Goal: Task Accomplishment & Management: Complete application form

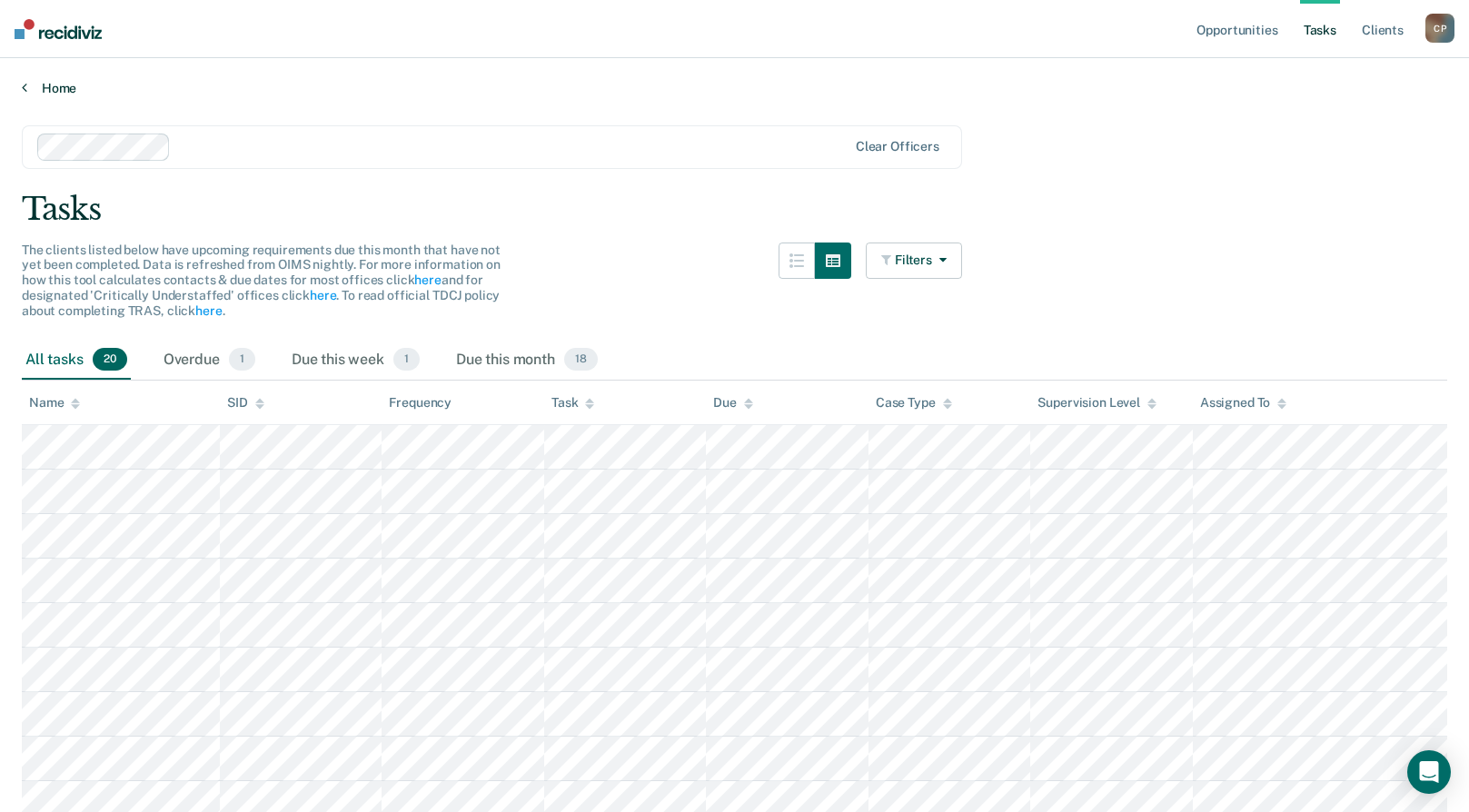
click at [50, 90] on link "Home" at bounding box center [734, 88] width 1425 height 17
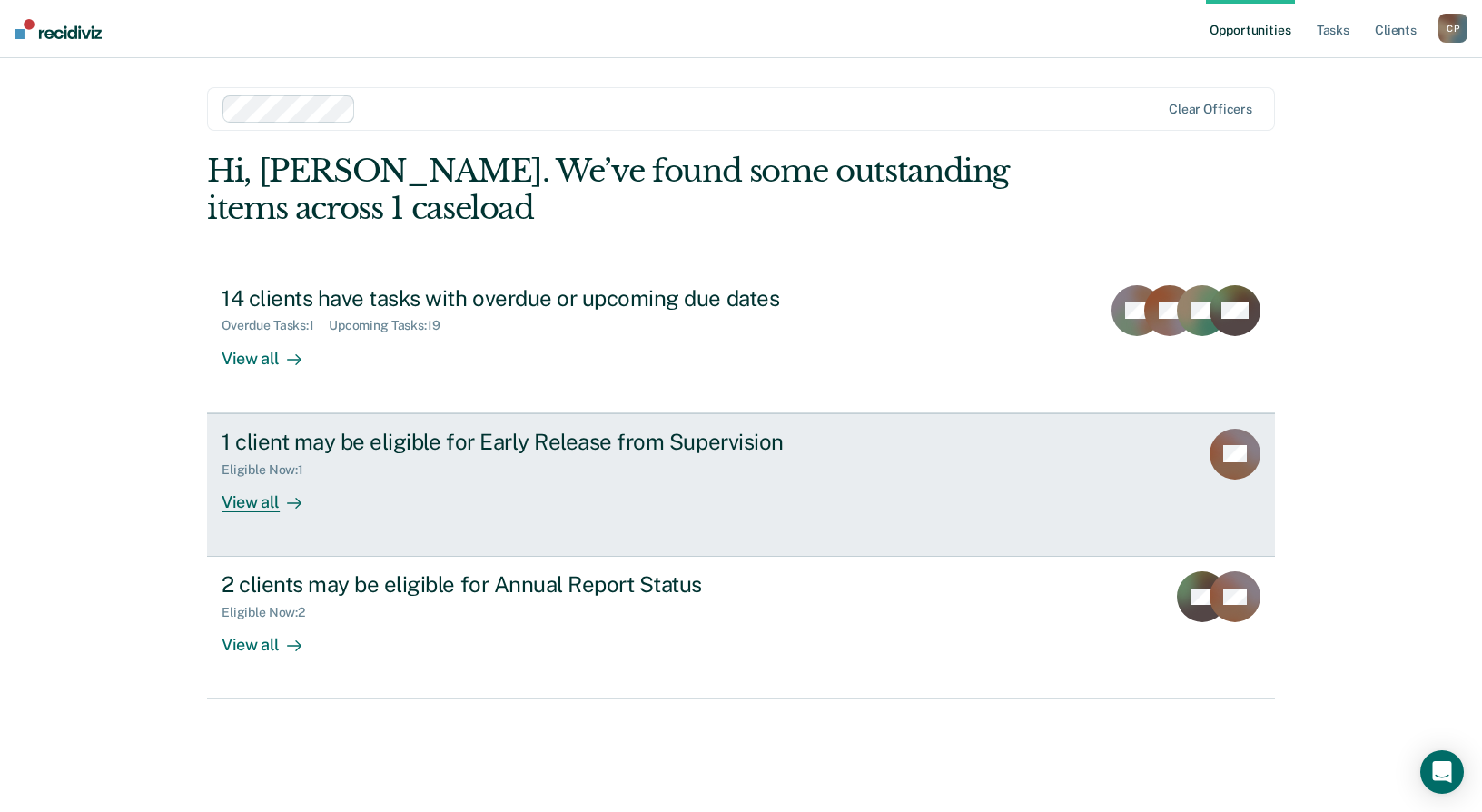
click at [560, 479] on div "1 client may be eligible for Early Release from Supervision Eligible Now : 1 Vi…" at bounding box center [561, 470] width 681 height 83
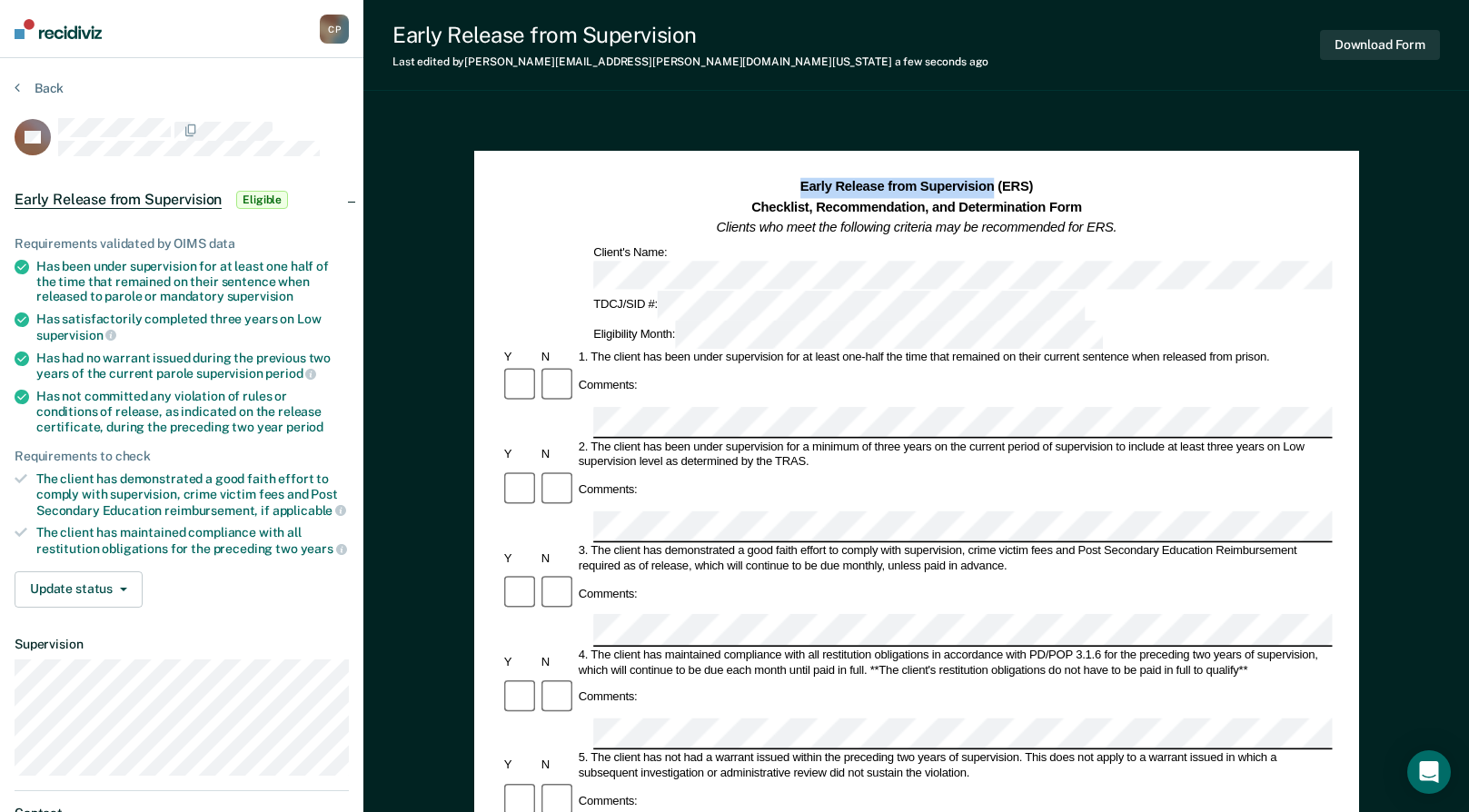
drag, startPoint x: 995, startPoint y: 186, endPoint x: 804, endPoint y: 194, distance: 191.2
click at [804, 194] on strong "Early Release from Supervision (ERS)" at bounding box center [916, 186] width 232 height 15
copy strong "Early Release from Supervision"
click at [647, 366] on div "Comments:" at bounding box center [915, 386] width 831 height 41
click at [1360, 45] on button "Download Form" at bounding box center [1379, 44] width 119 height 30
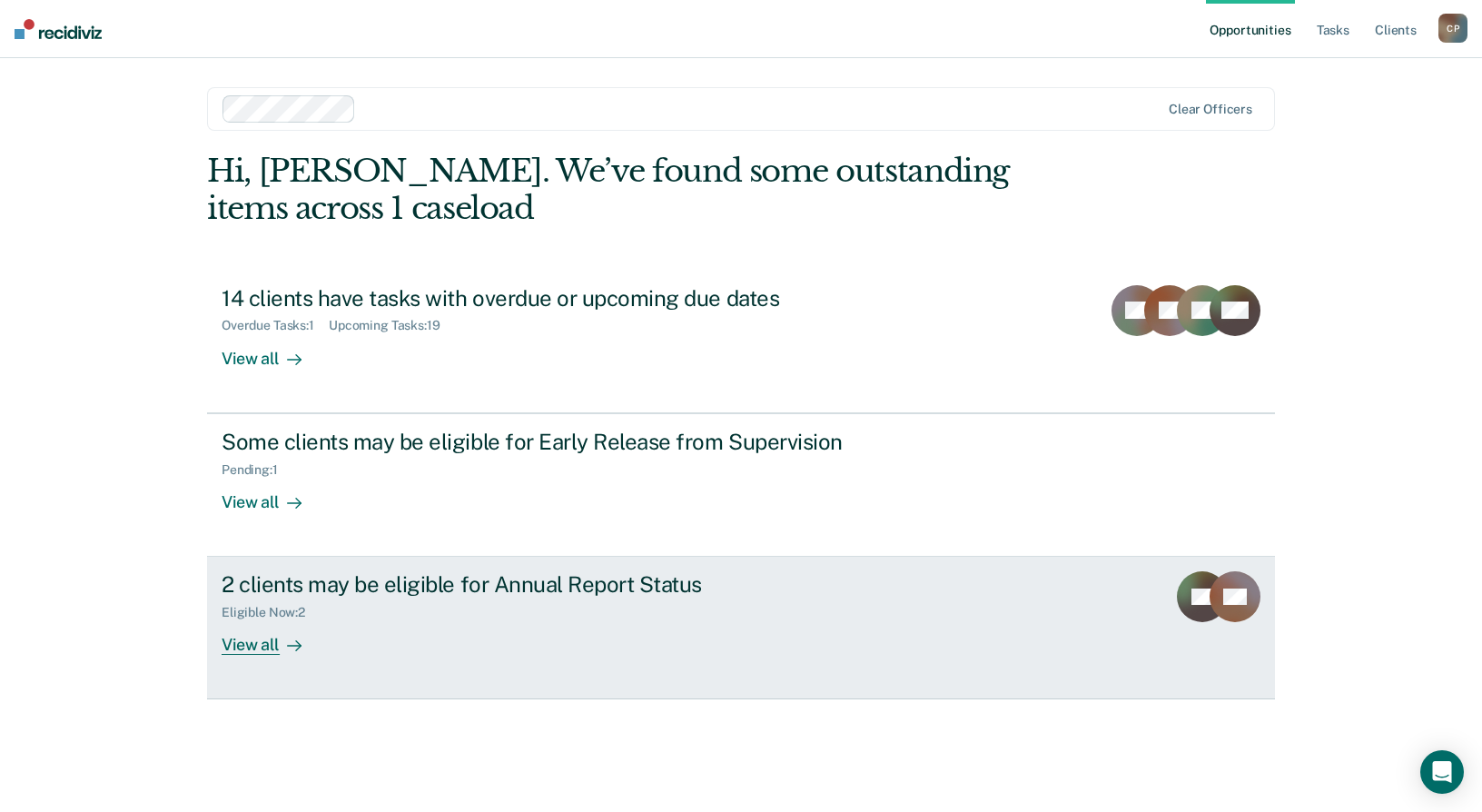
click at [698, 637] on div "2 clients may be eligible for Annual Report Status Eligible Now : 2 View all" at bounding box center [561, 613] width 681 height 83
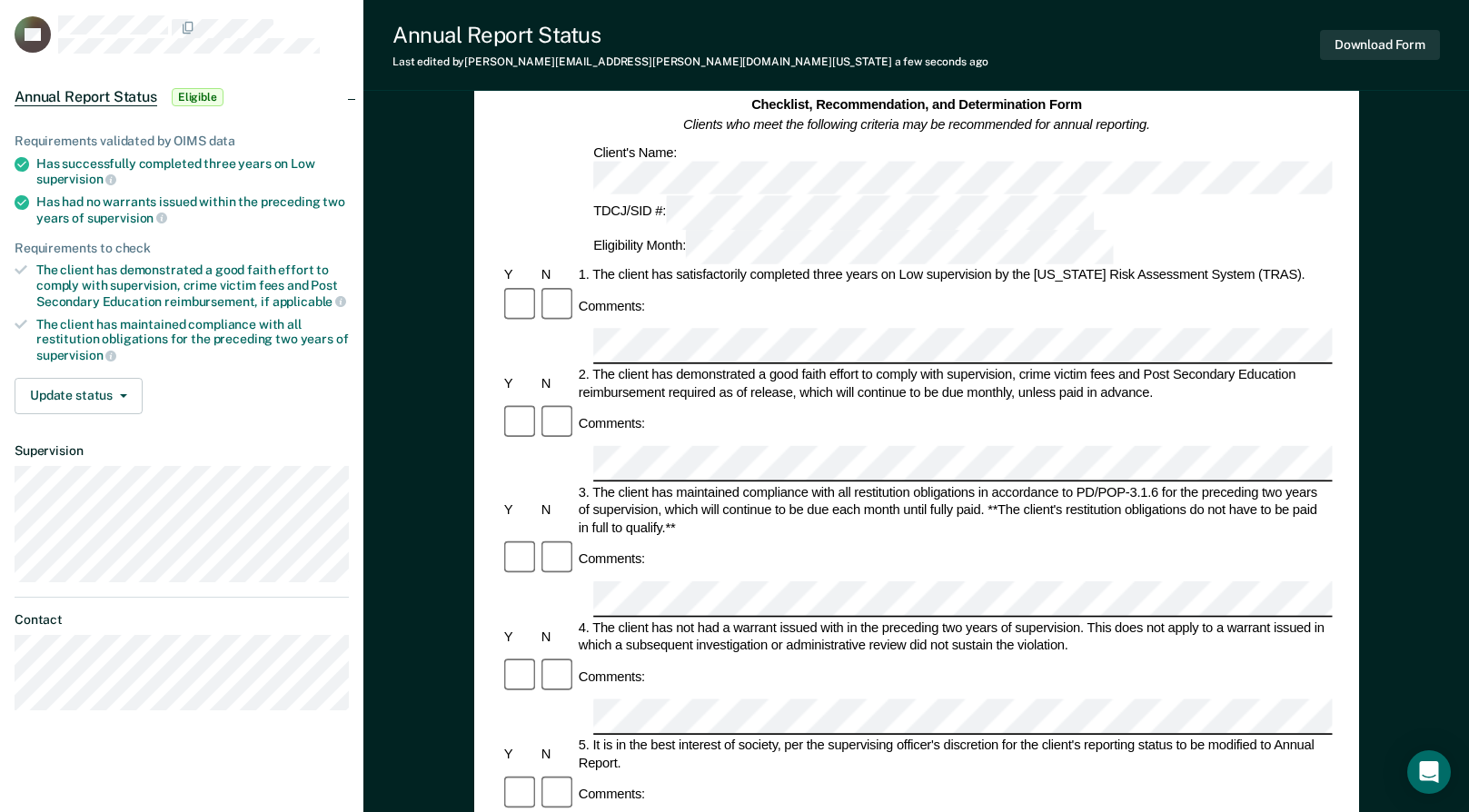
scroll to position [89, 0]
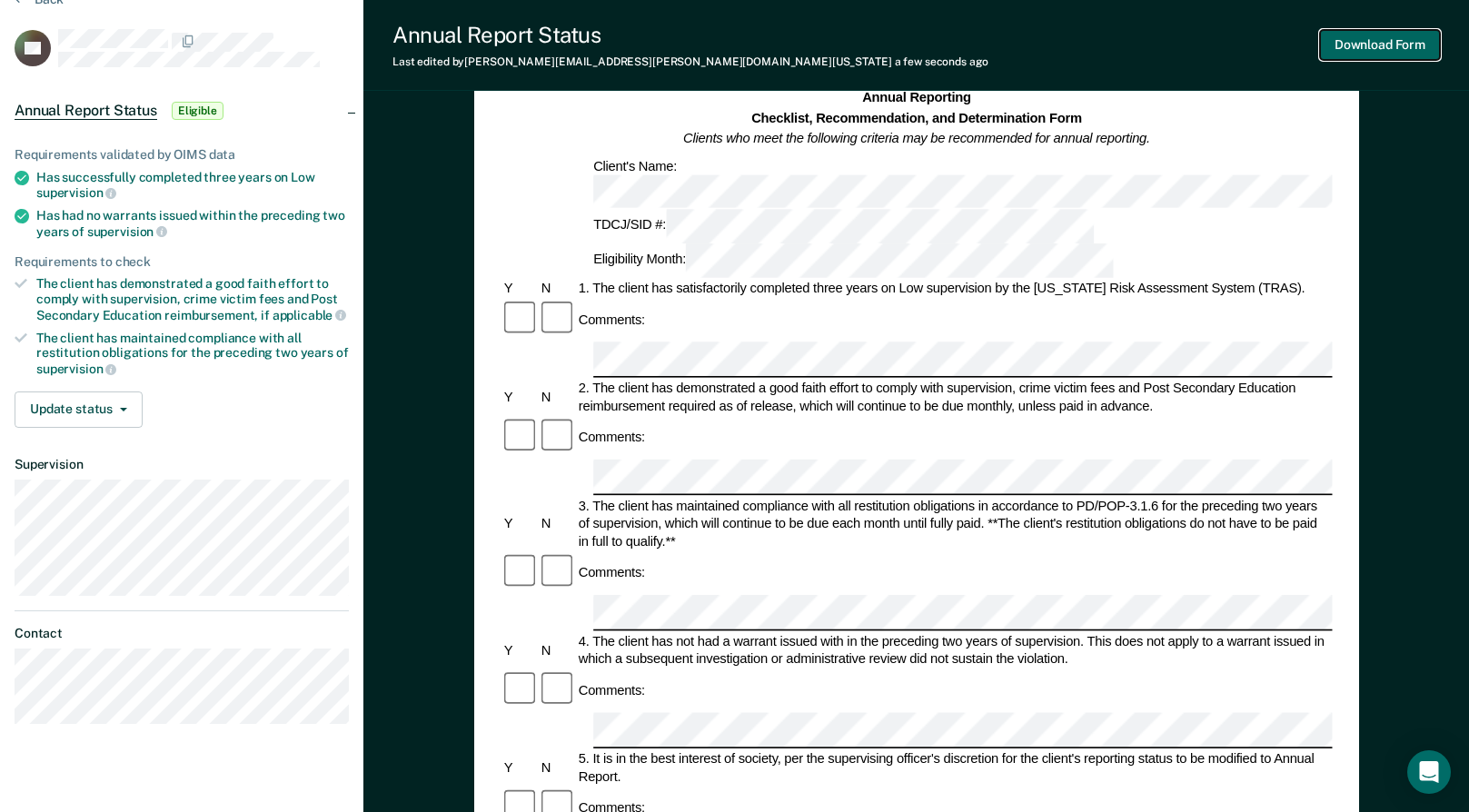
click at [1371, 37] on button "Download Form" at bounding box center [1379, 44] width 119 height 30
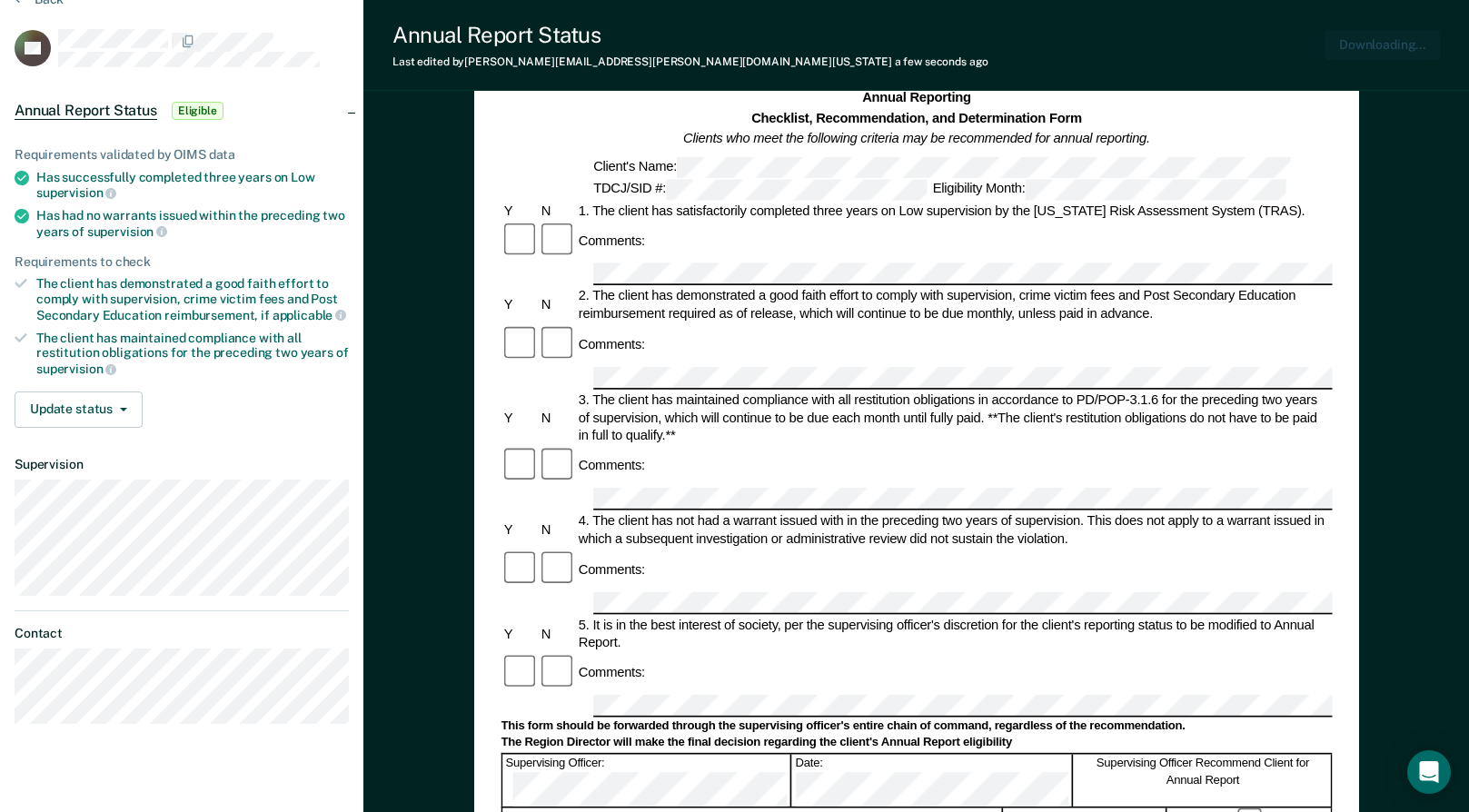
scroll to position [0, 0]
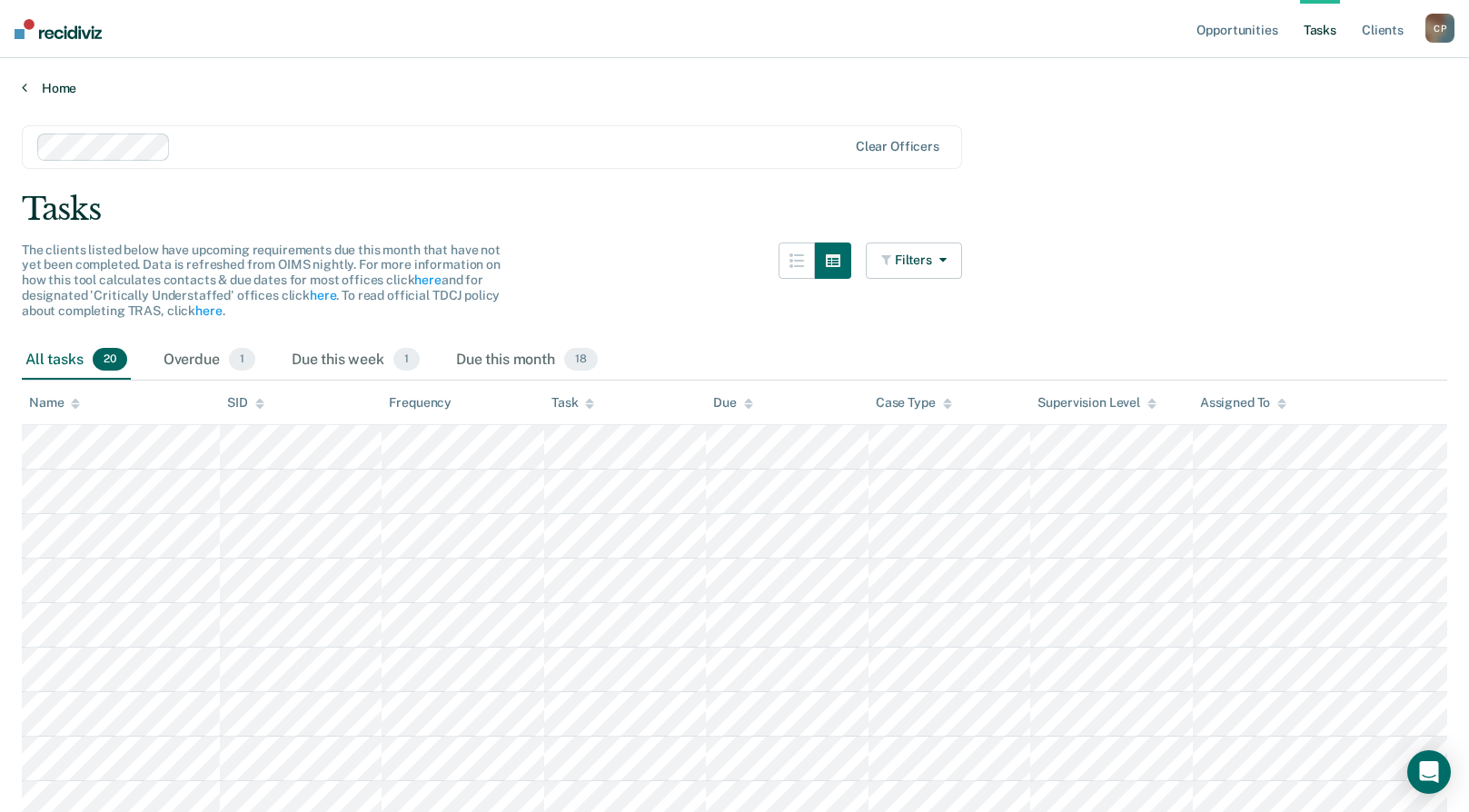
click at [63, 83] on link "Home" at bounding box center [734, 88] width 1425 height 17
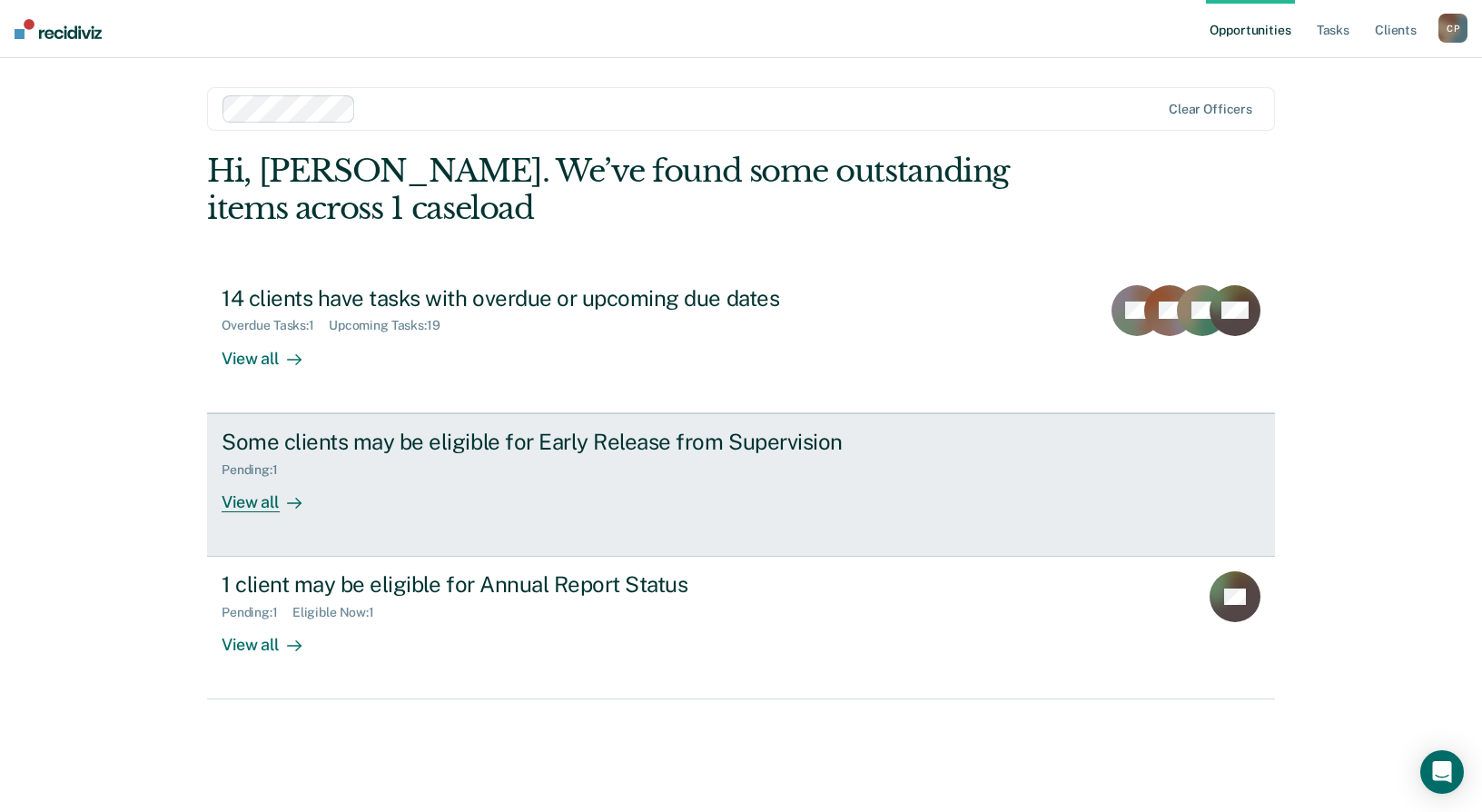
click at [713, 460] on div "Pending : 1" at bounding box center [540, 466] width 637 height 23
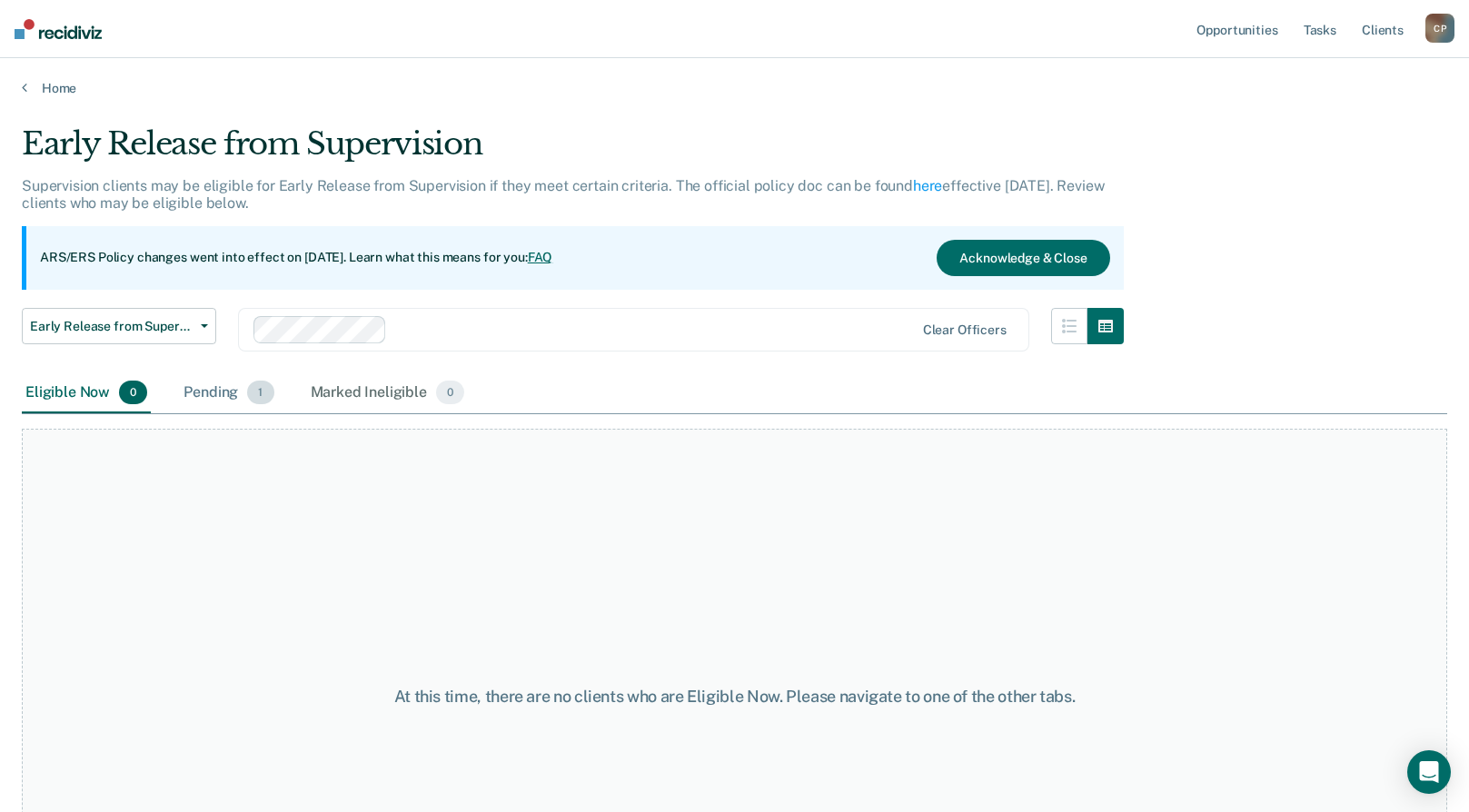
click at [246, 388] on div "Pending 1" at bounding box center [228, 393] width 97 height 40
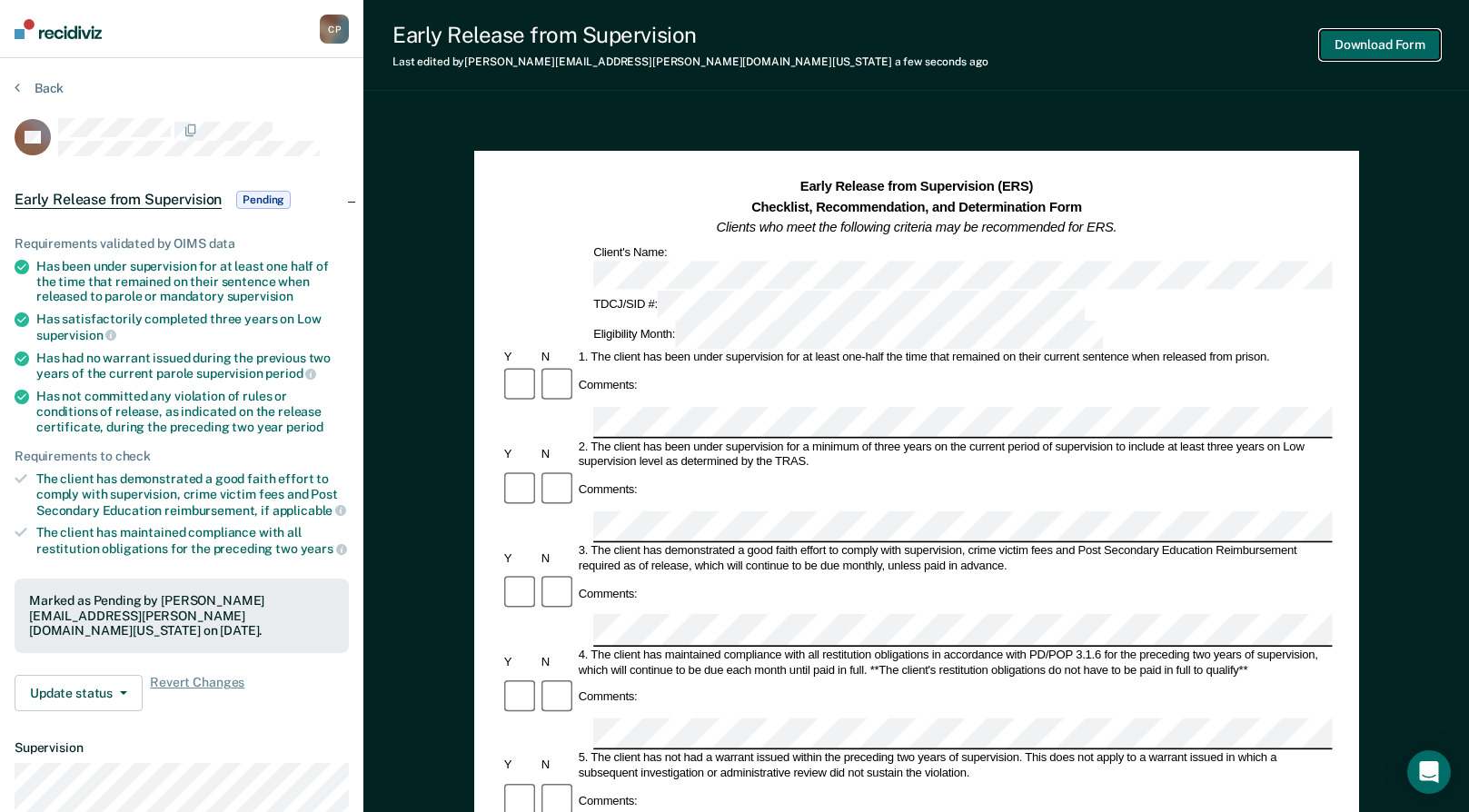
click at [1417, 38] on button "Download Form" at bounding box center [1379, 44] width 119 height 30
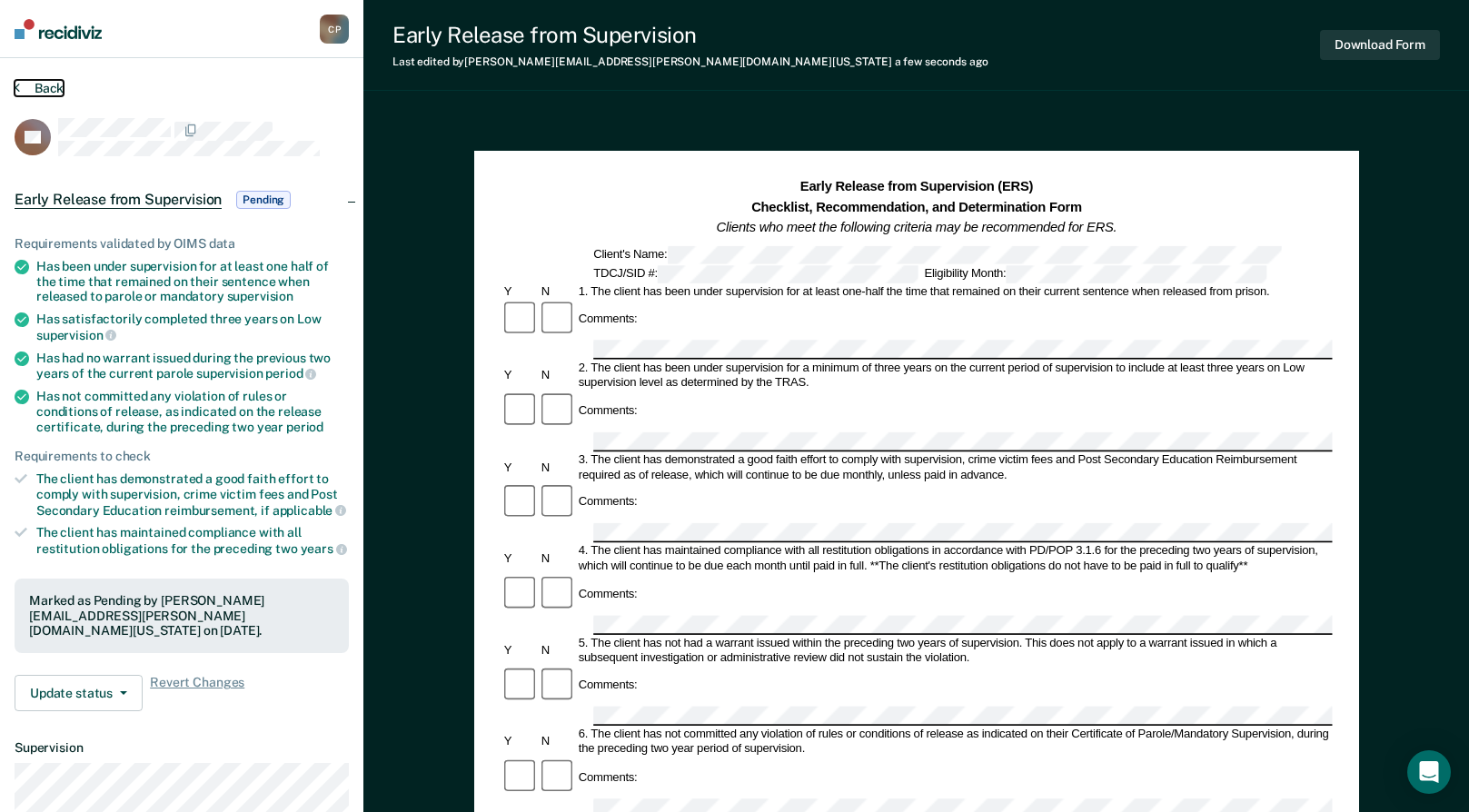
click at [27, 82] on button "Back" at bounding box center [39, 88] width 49 height 17
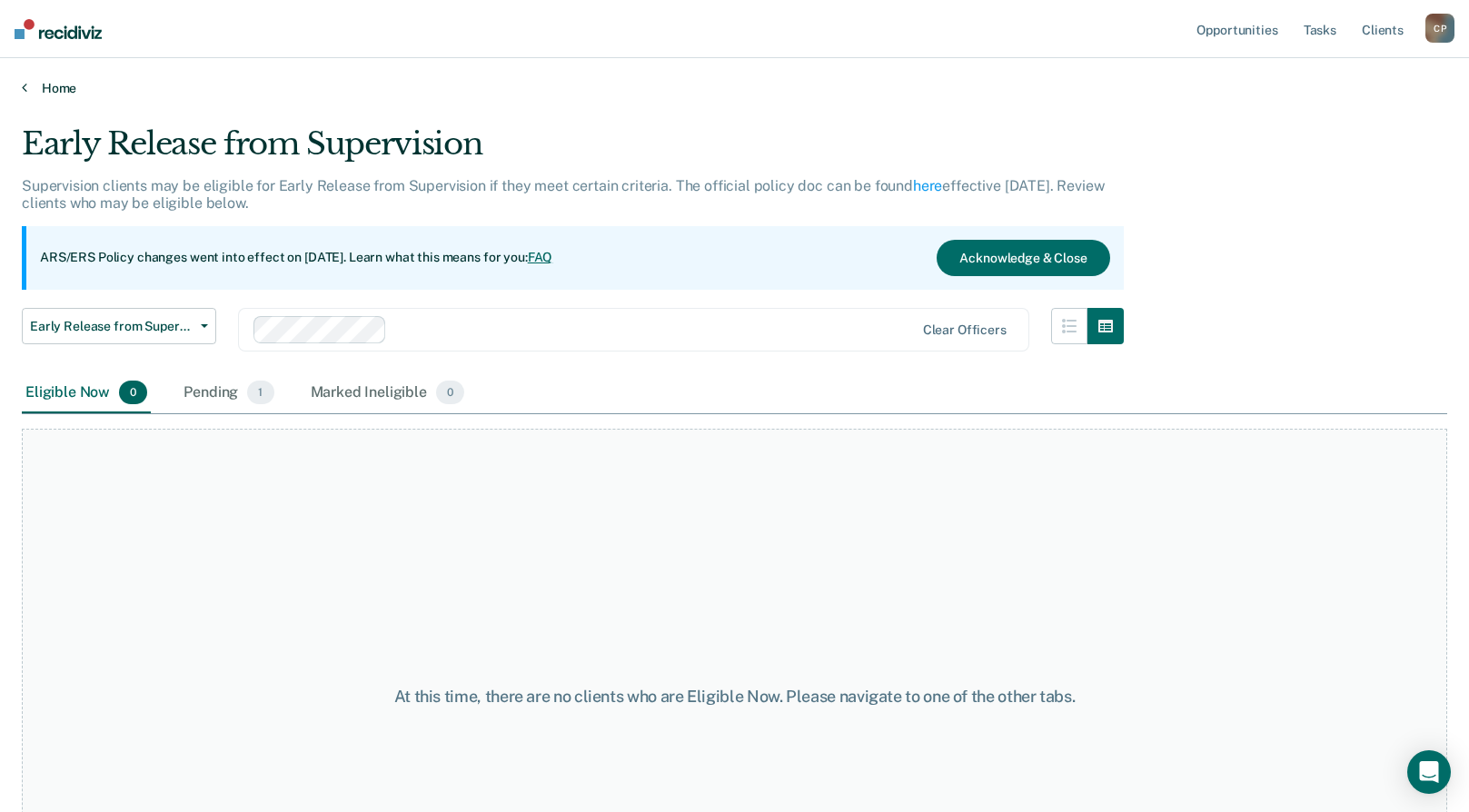
click at [44, 87] on link "Home" at bounding box center [734, 88] width 1425 height 17
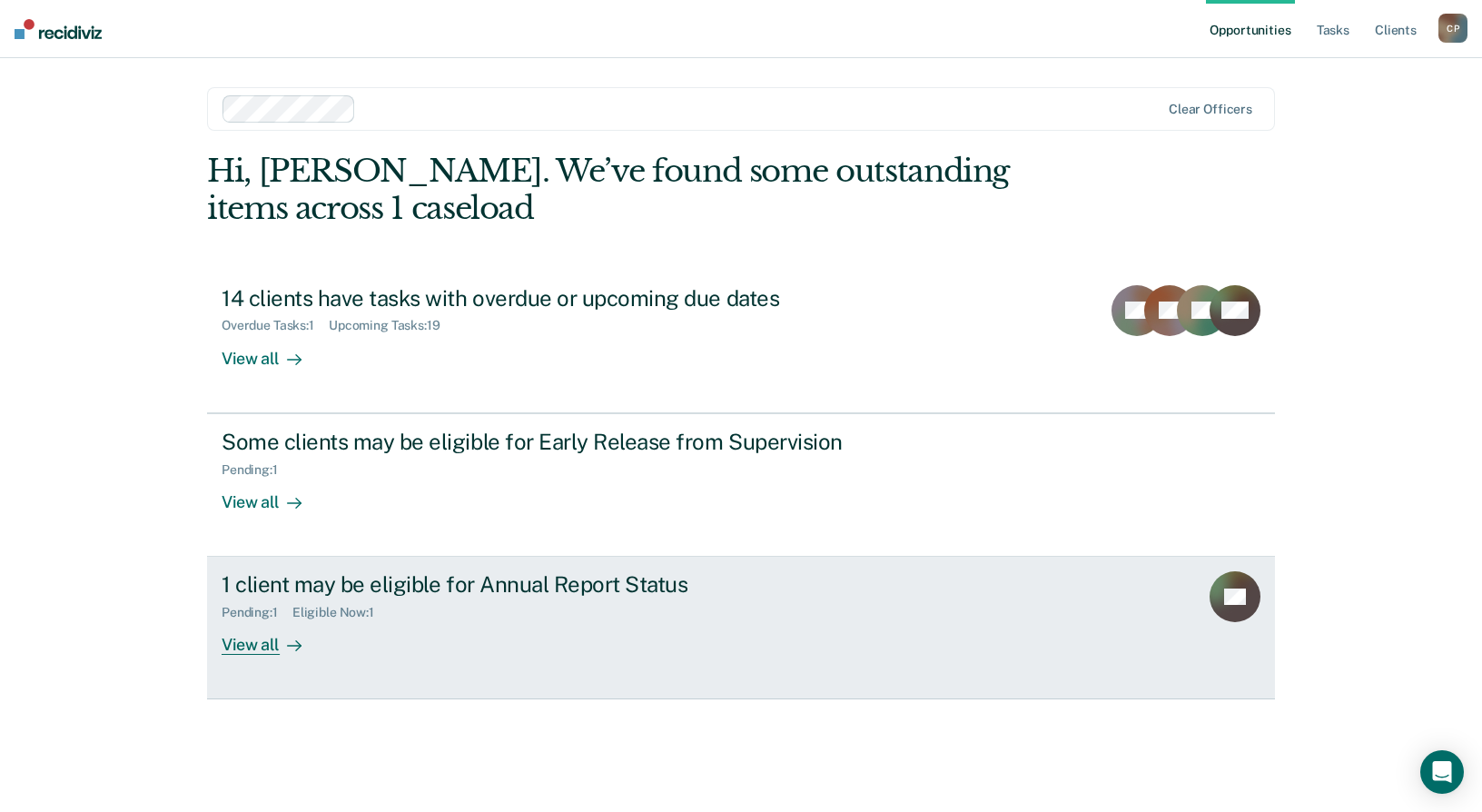
click at [509, 605] on div "Pending : 1 Eligible Now : 1" at bounding box center [540, 608] width 637 height 23
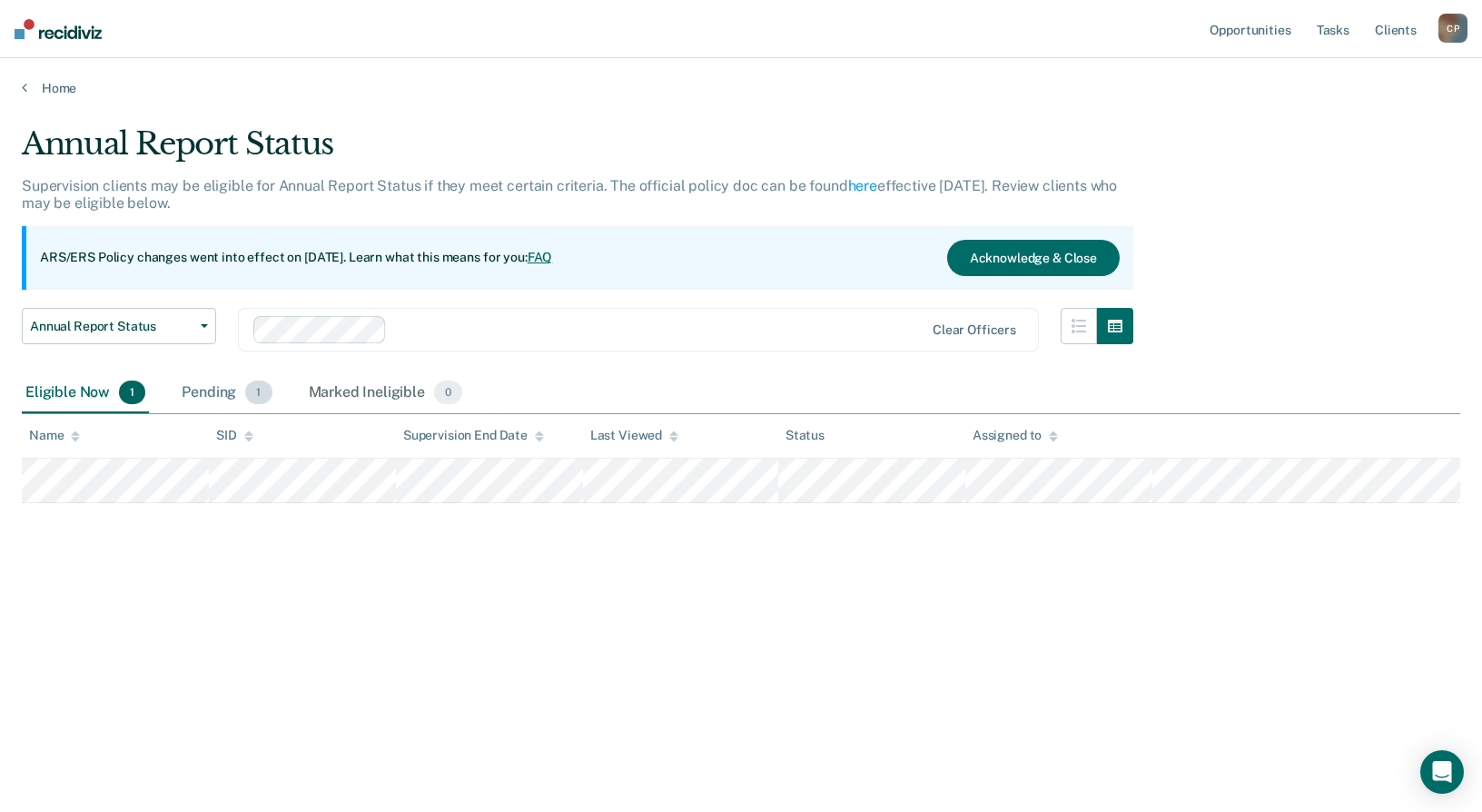
click at [233, 389] on div "Pending 1" at bounding box center [226, 393] width 97 height 40
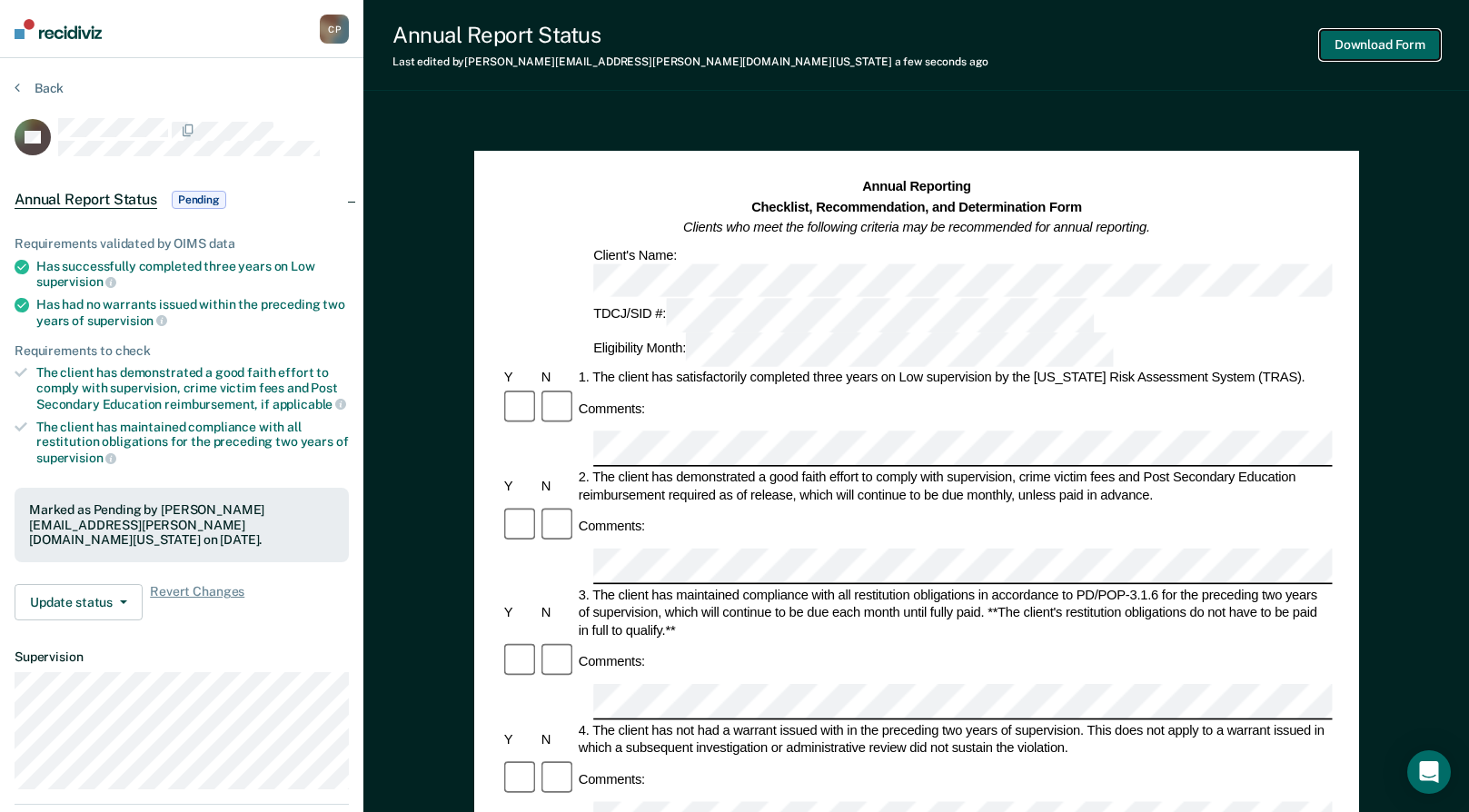
click at [1358, 44] on button "Download Form" at bounding box center [1379, 44] width 119 height 30
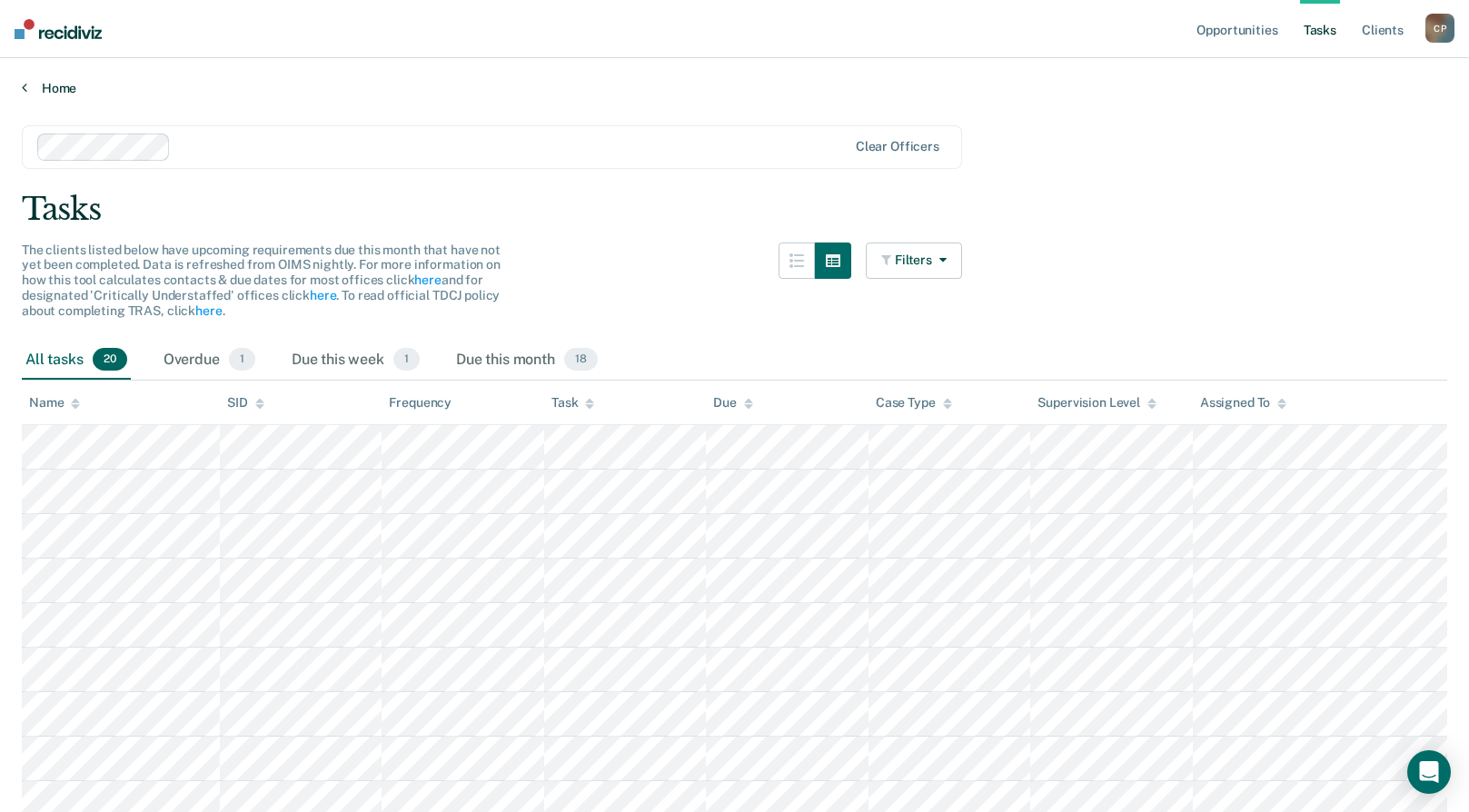
click at [55, 82] on link "Home" at bounding box center [734, 88] width 1425 height 17
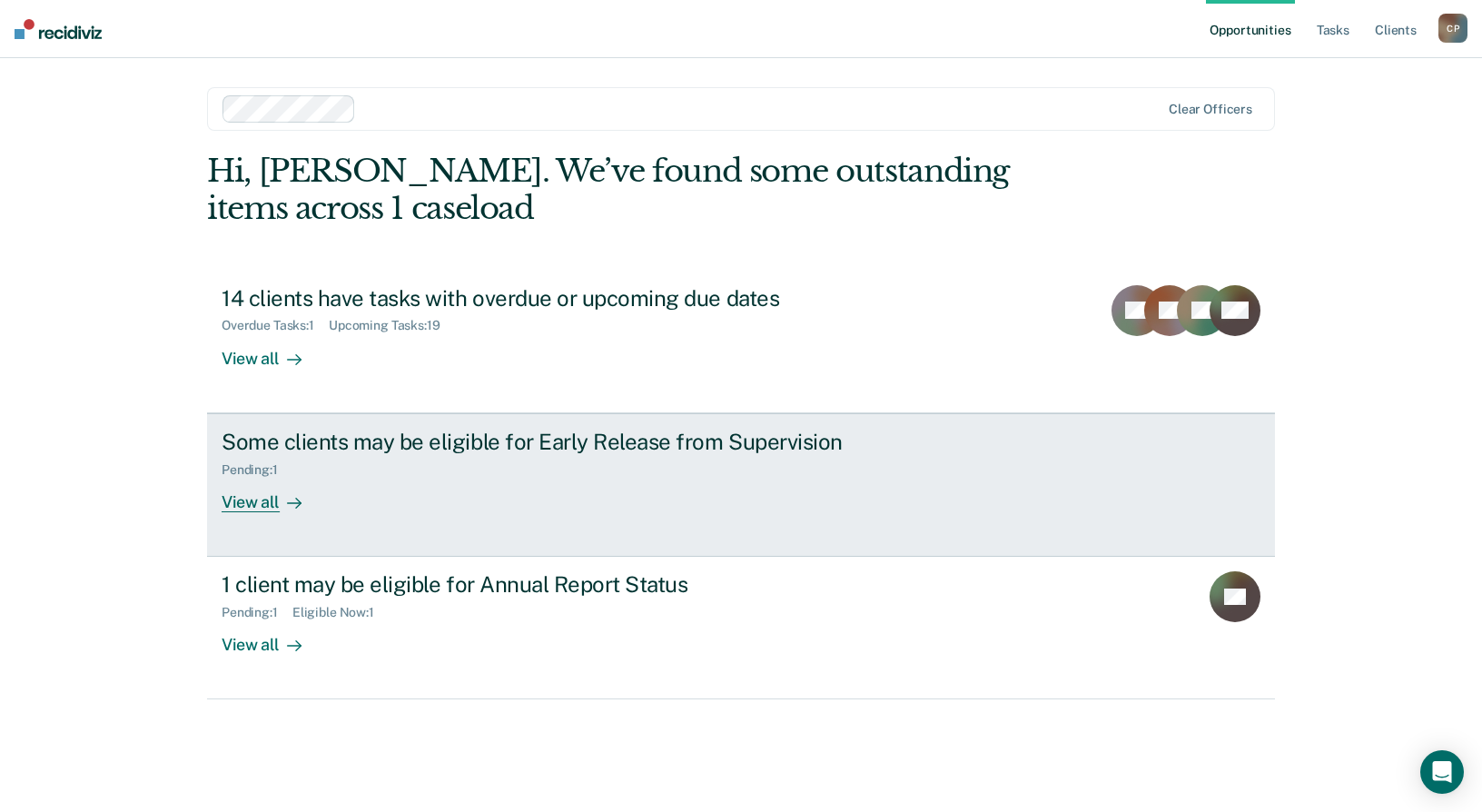
click at [699, 468] on div "Pending : 1" at bounding box center [540, 466] width 637 height 23
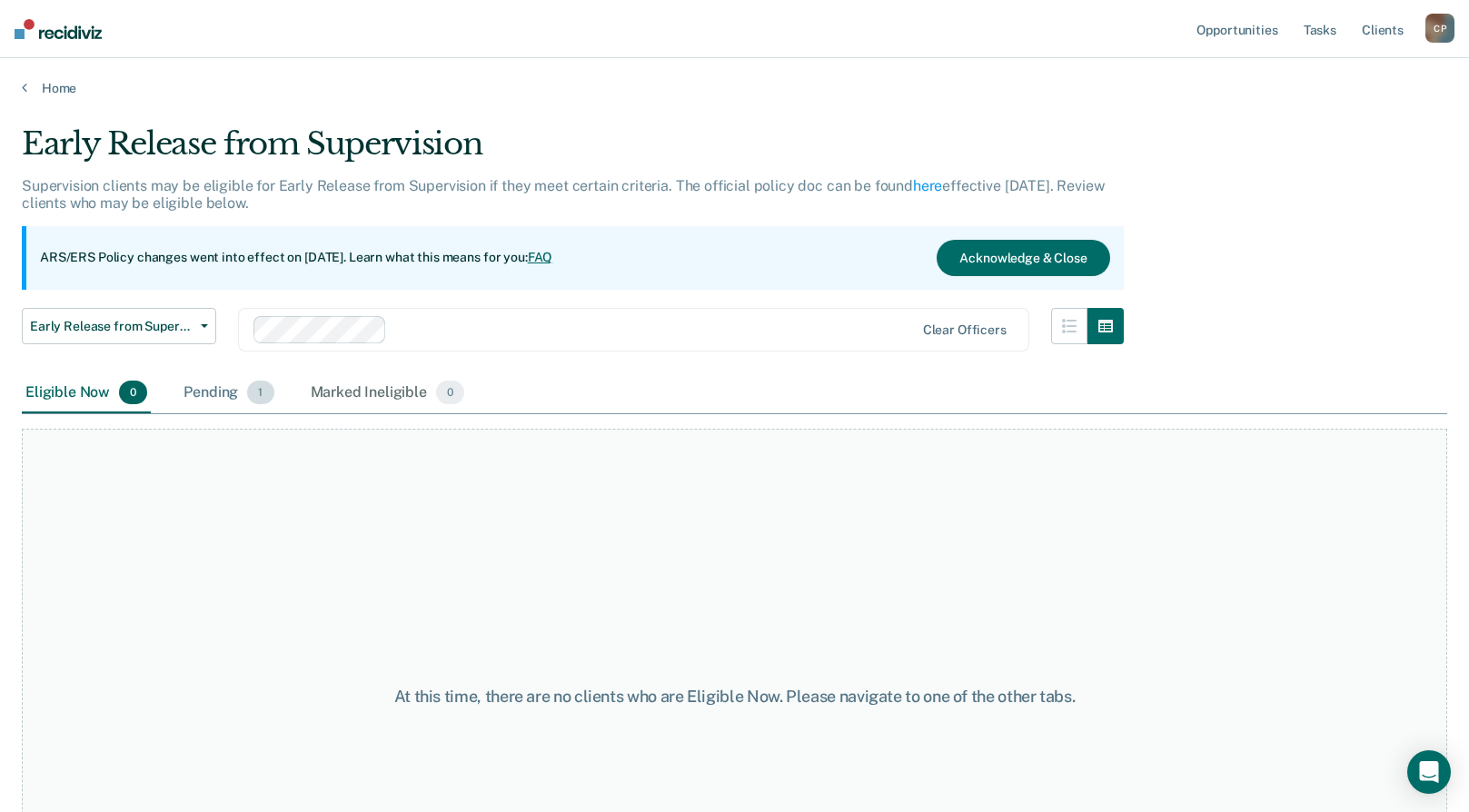
click at [220, 389] on div "Pending 1" at bounding box center [228, 393] width 97 height 40
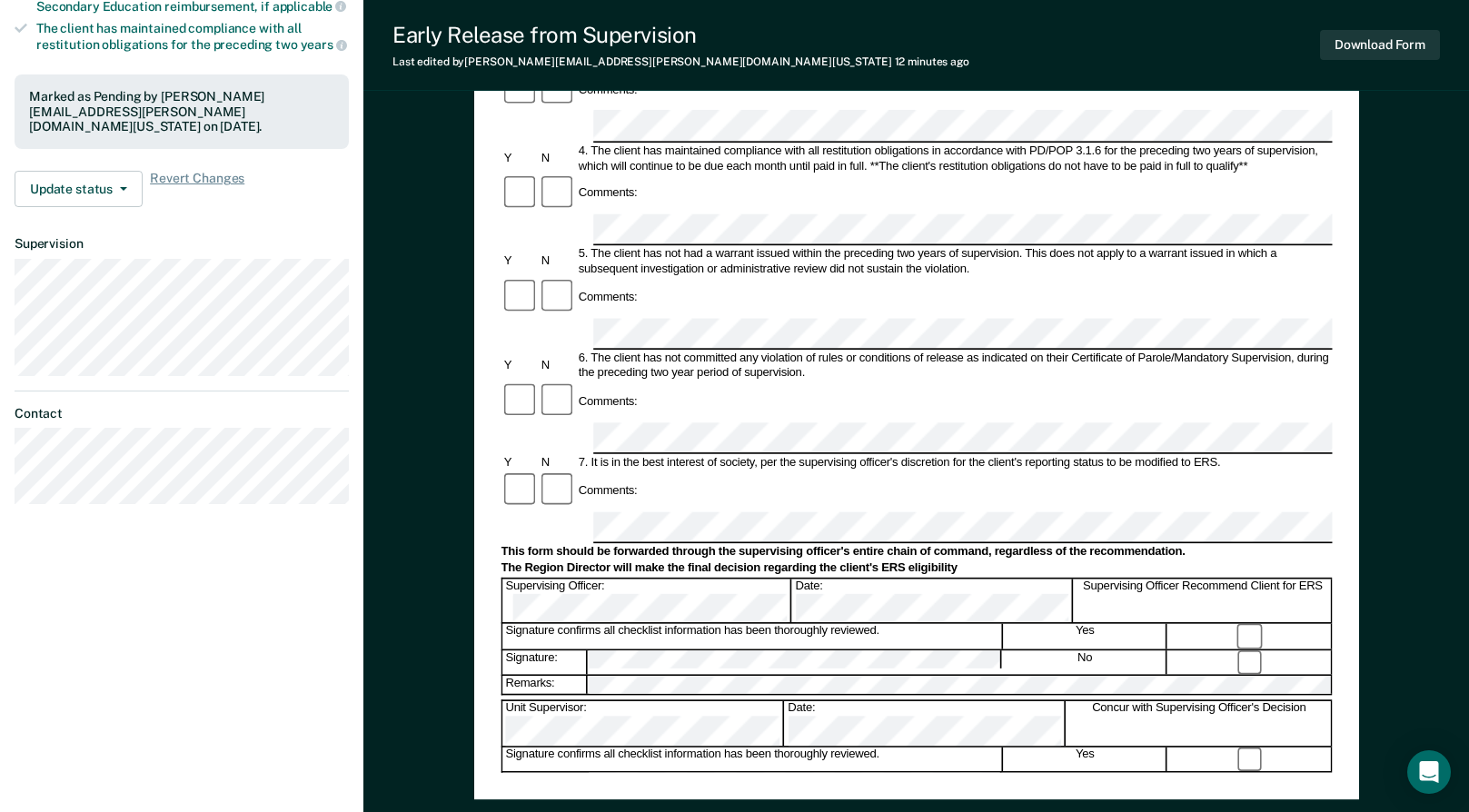
scroll to position [544, 0]
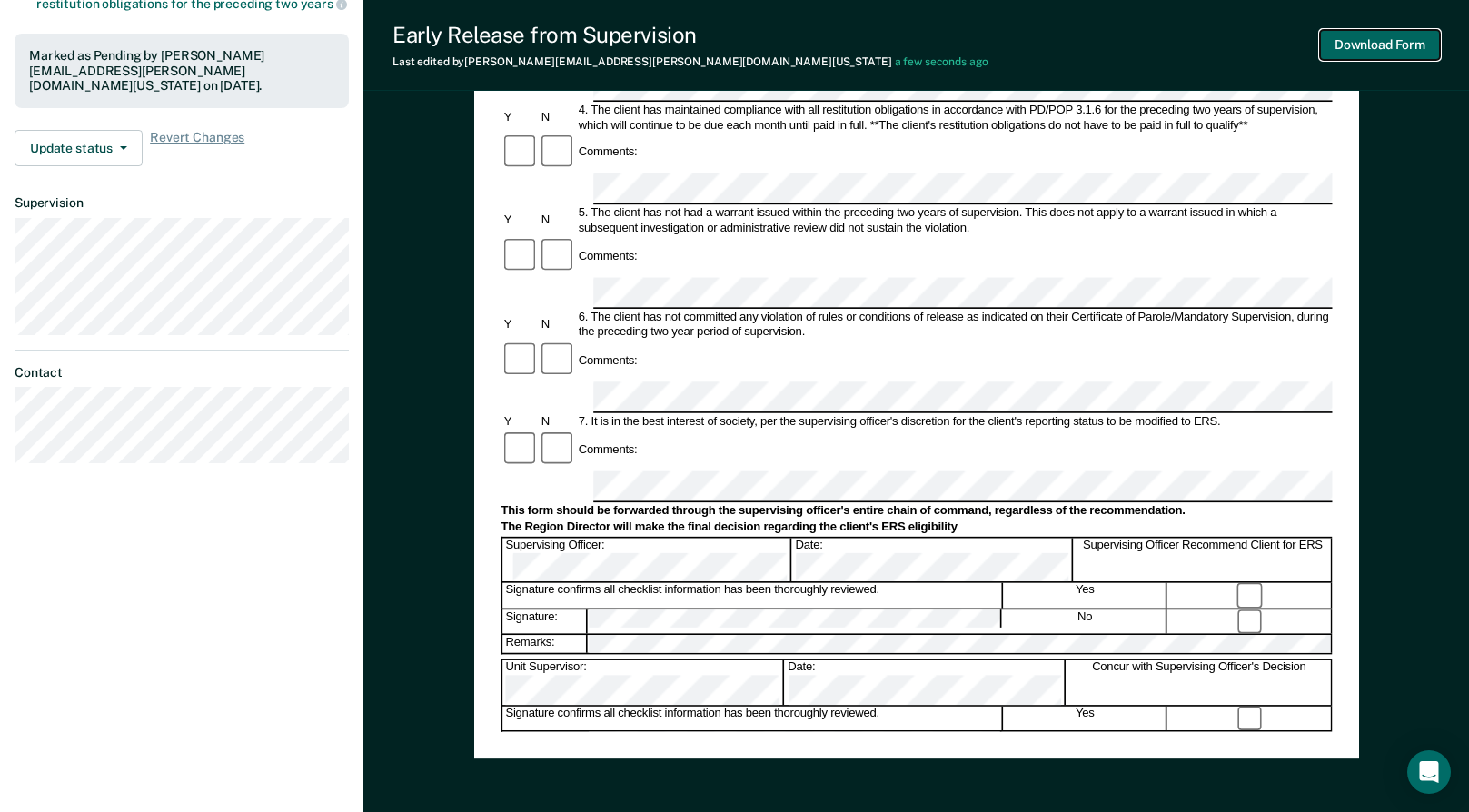
click at [1359, 47] on button "Download Form" at bounding box center [1379, 44] width 119 height 30
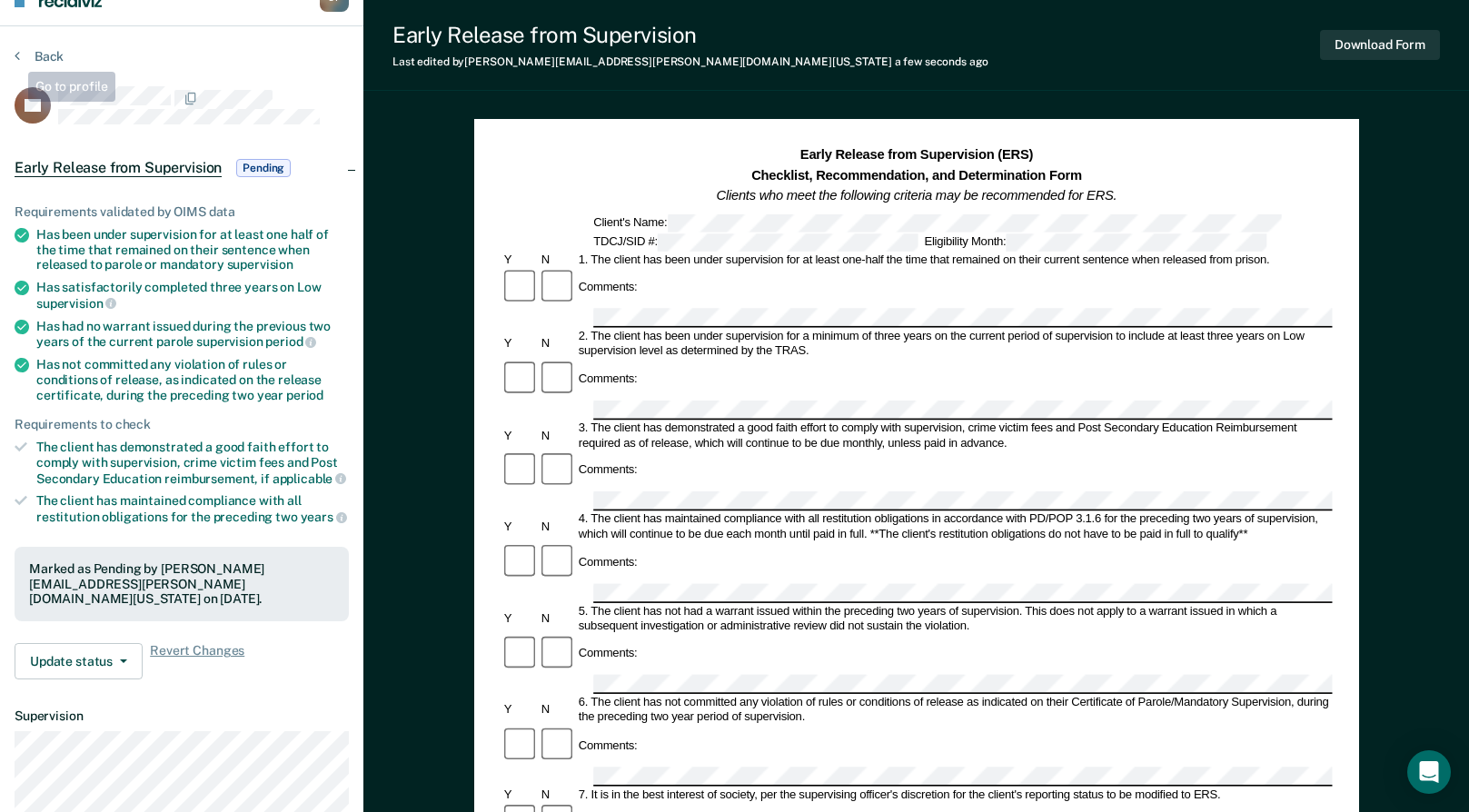
scroll to position [0, 0]
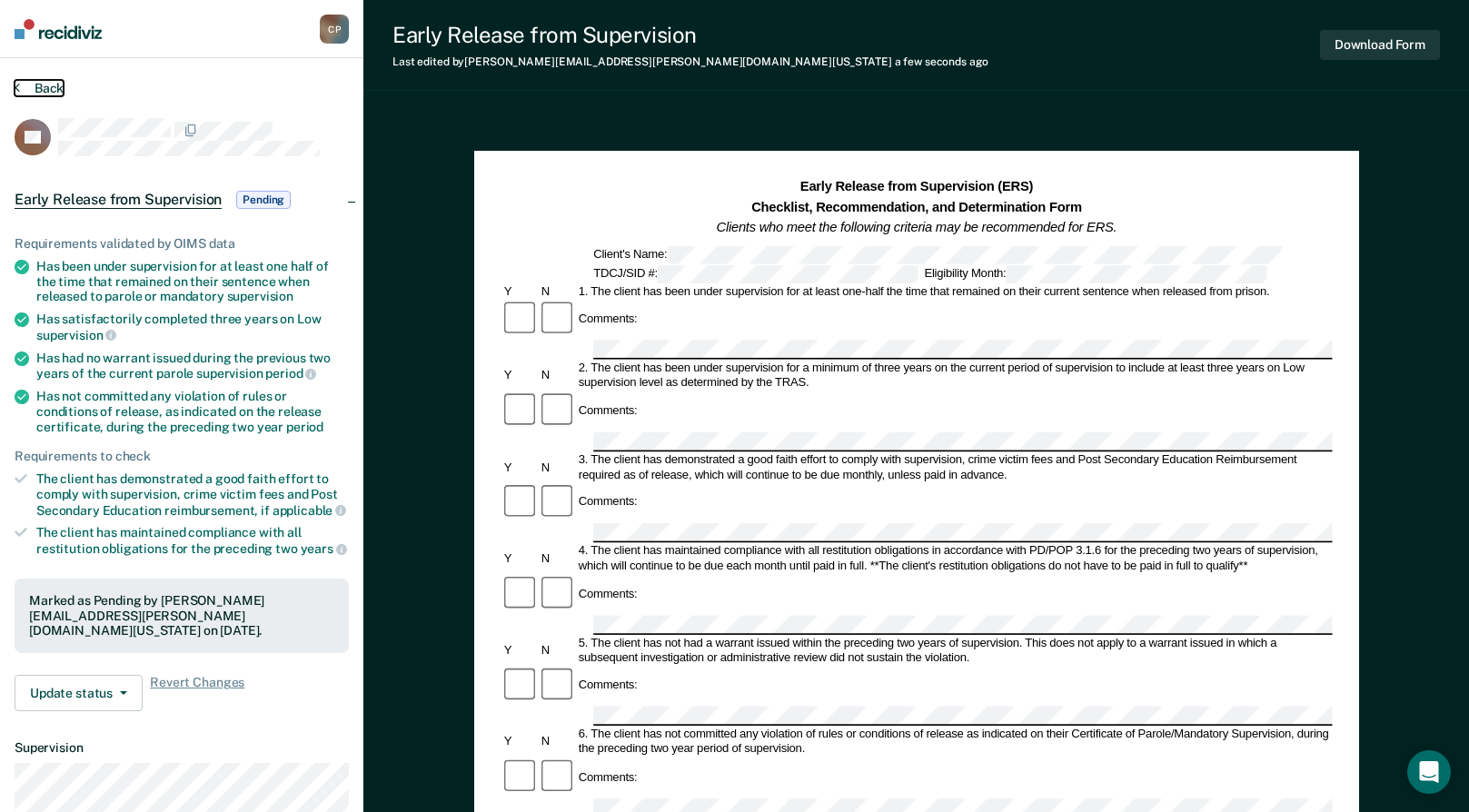
click at [25, 85] on button "Back" at bounding box center [39, 88] width 49 height 17
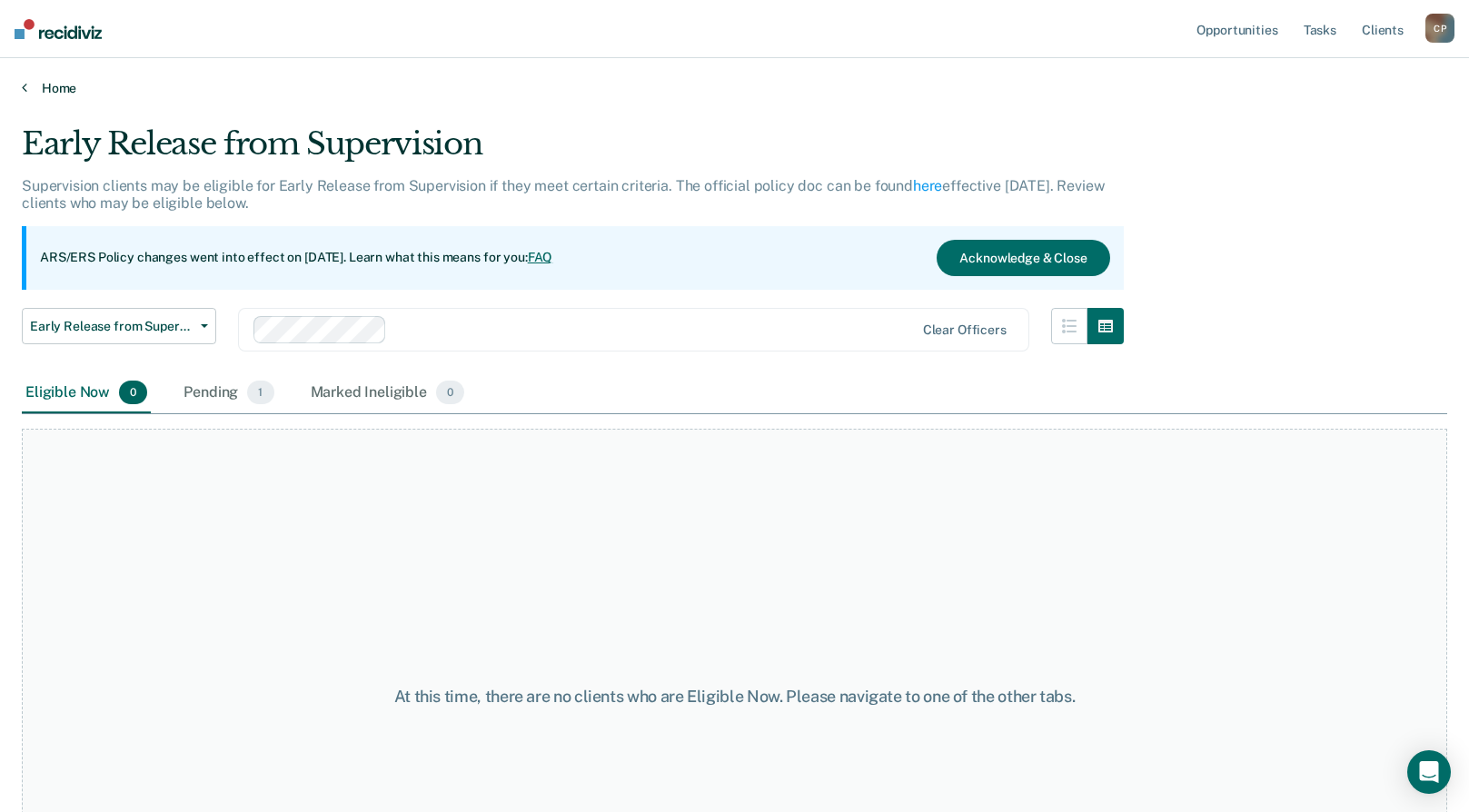
click at [54, 82] on link "Home" at bounding box center [734, 88] width 1425 height 17
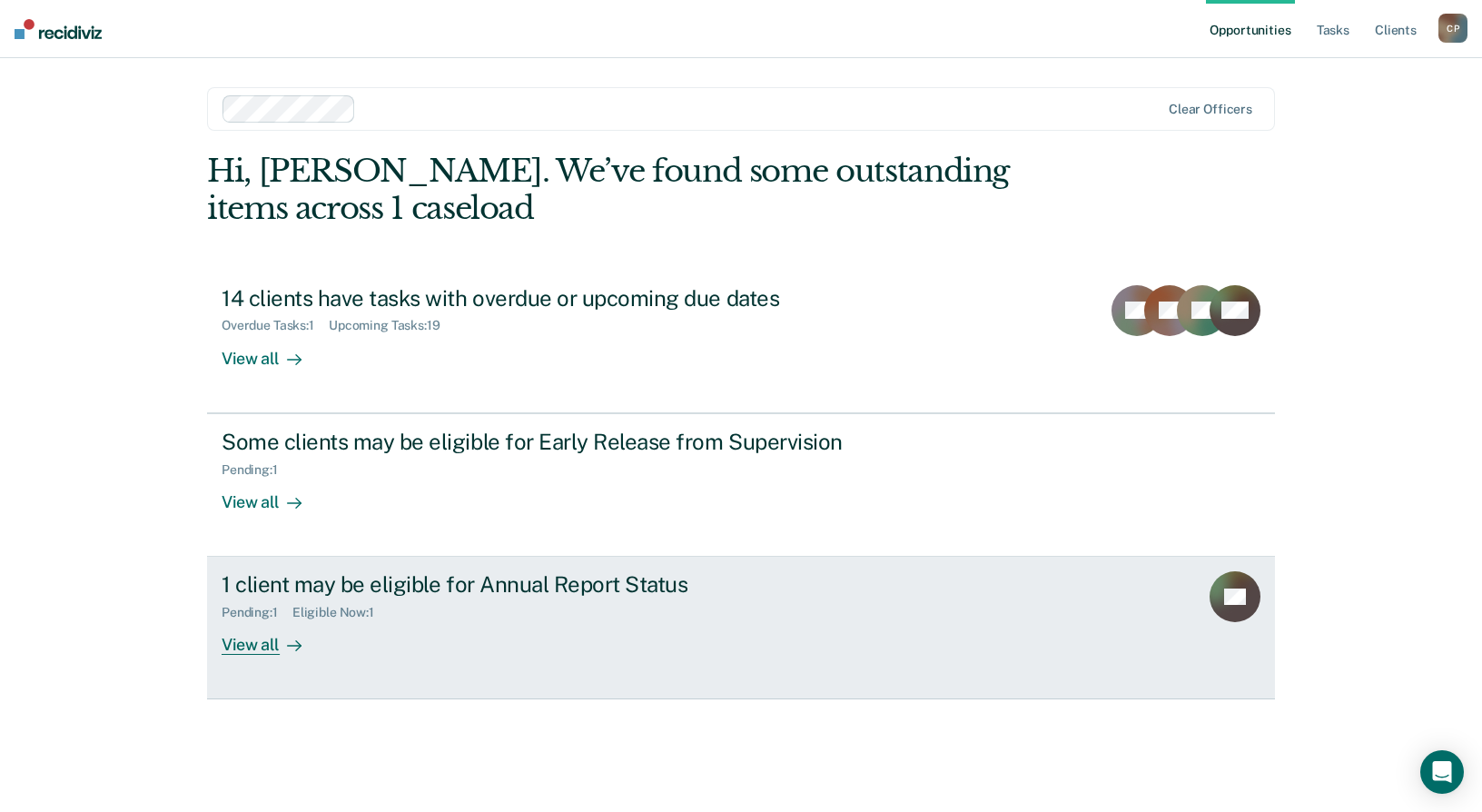
click at [527, 663] on link "1 client may be eligible for Annual Report Status Pending : 1 Eligible Now : 1 …" at bounding box center [741, 628] width 1068 height 143
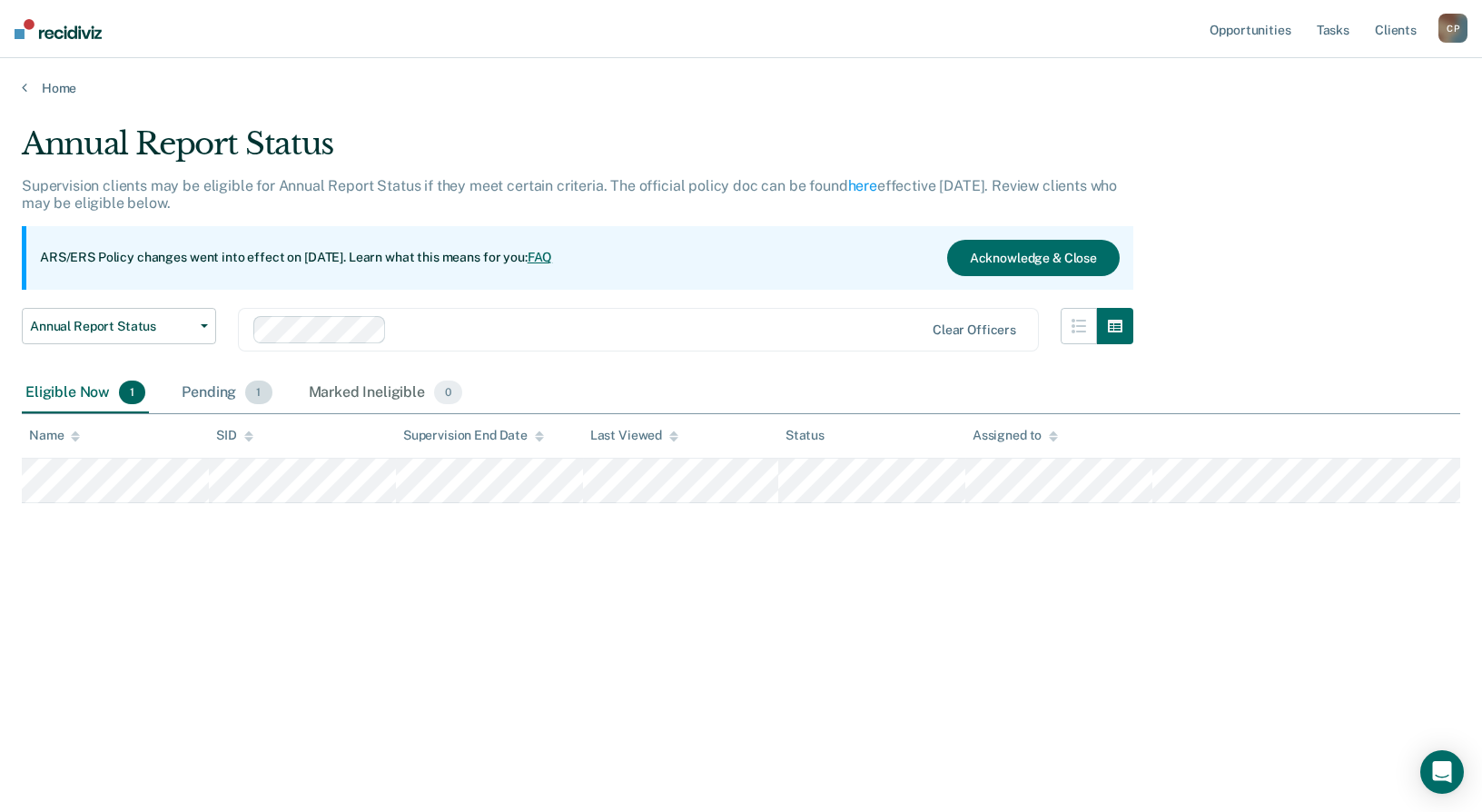
click at [211, 394] on div "Pending 1" at bounding box center [226, 393] width 97 height 40
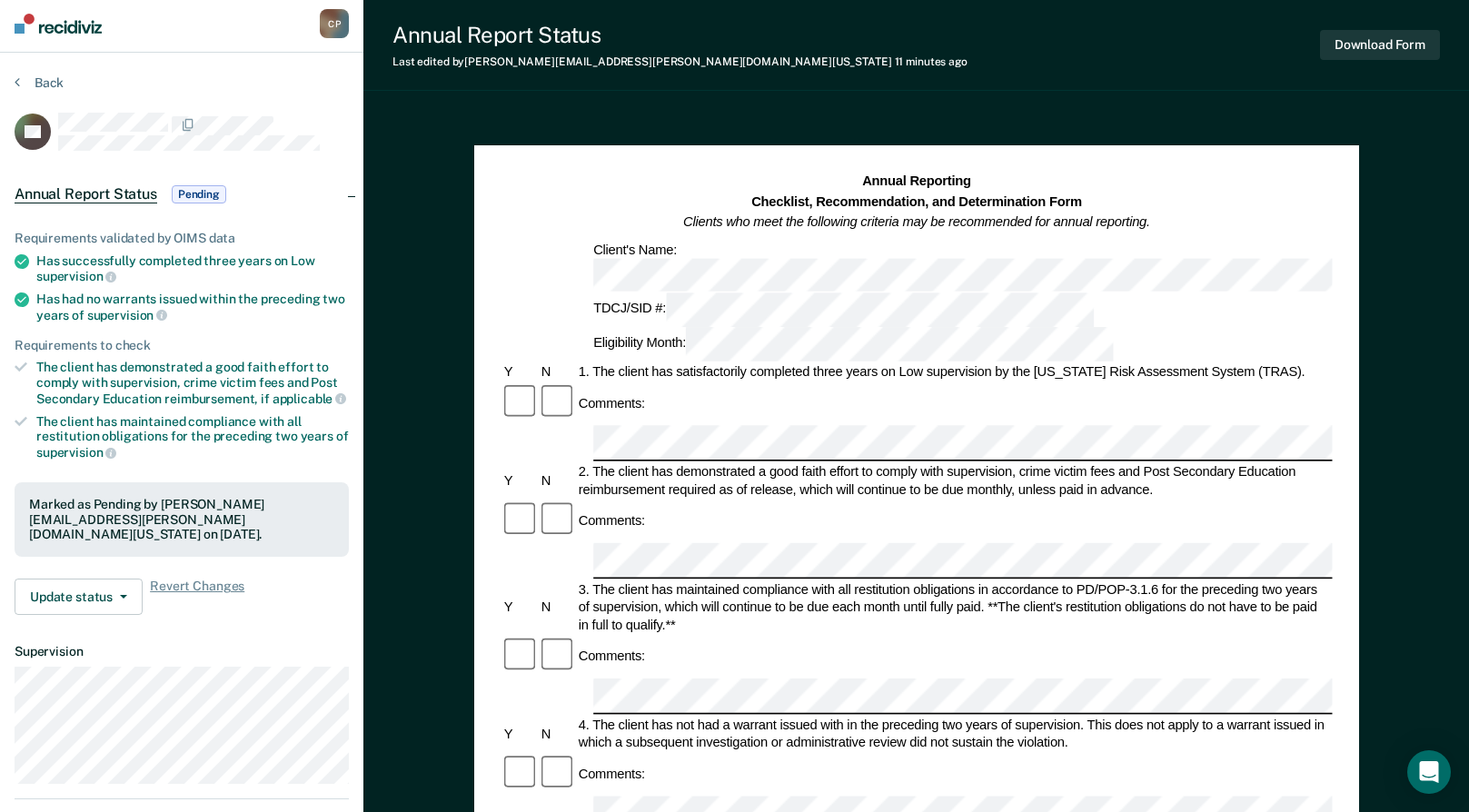
scroll to position [363, 0]
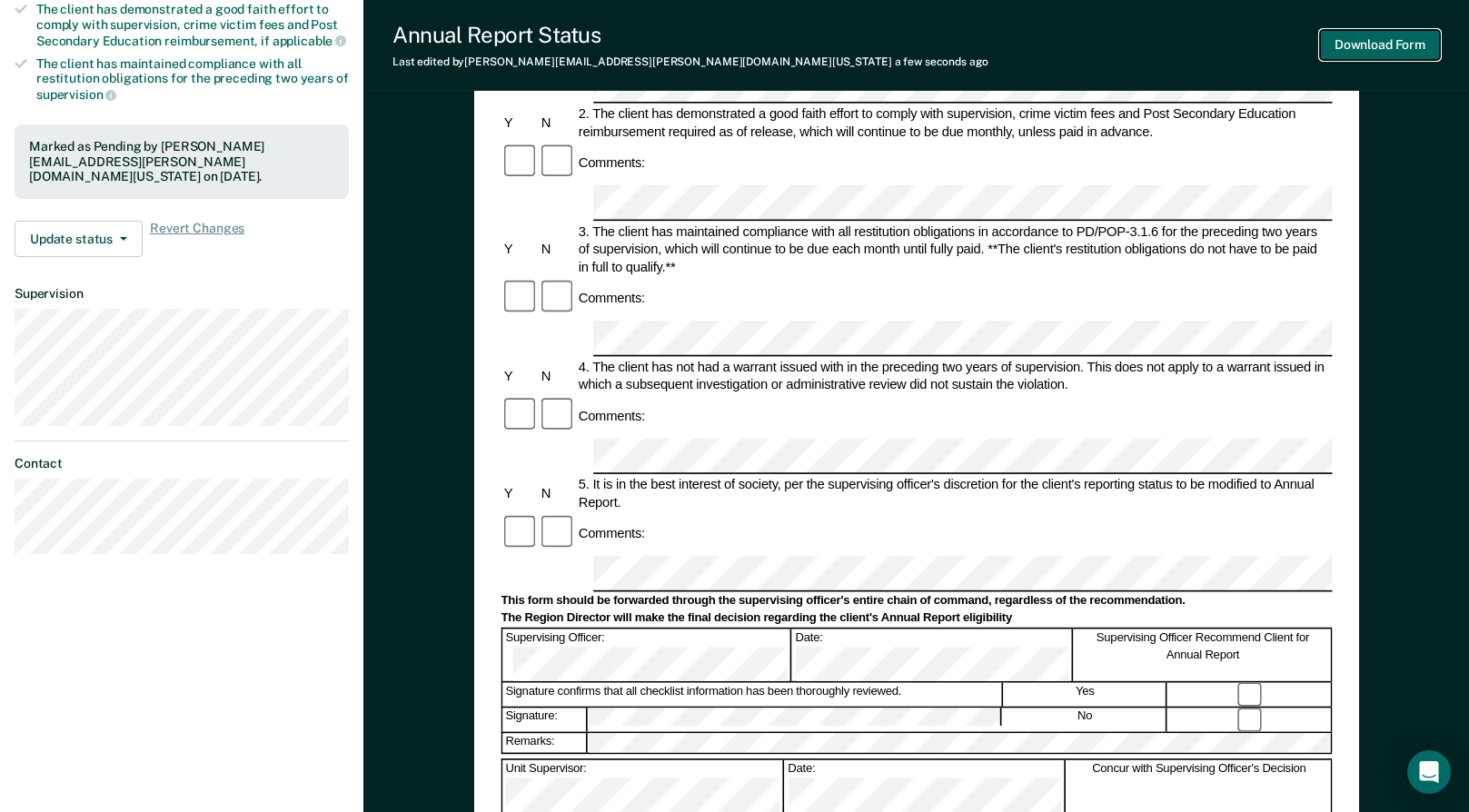
click at [1396, 42] on button "Download Form" at bounding box center [1379, 44] width 119 height 30
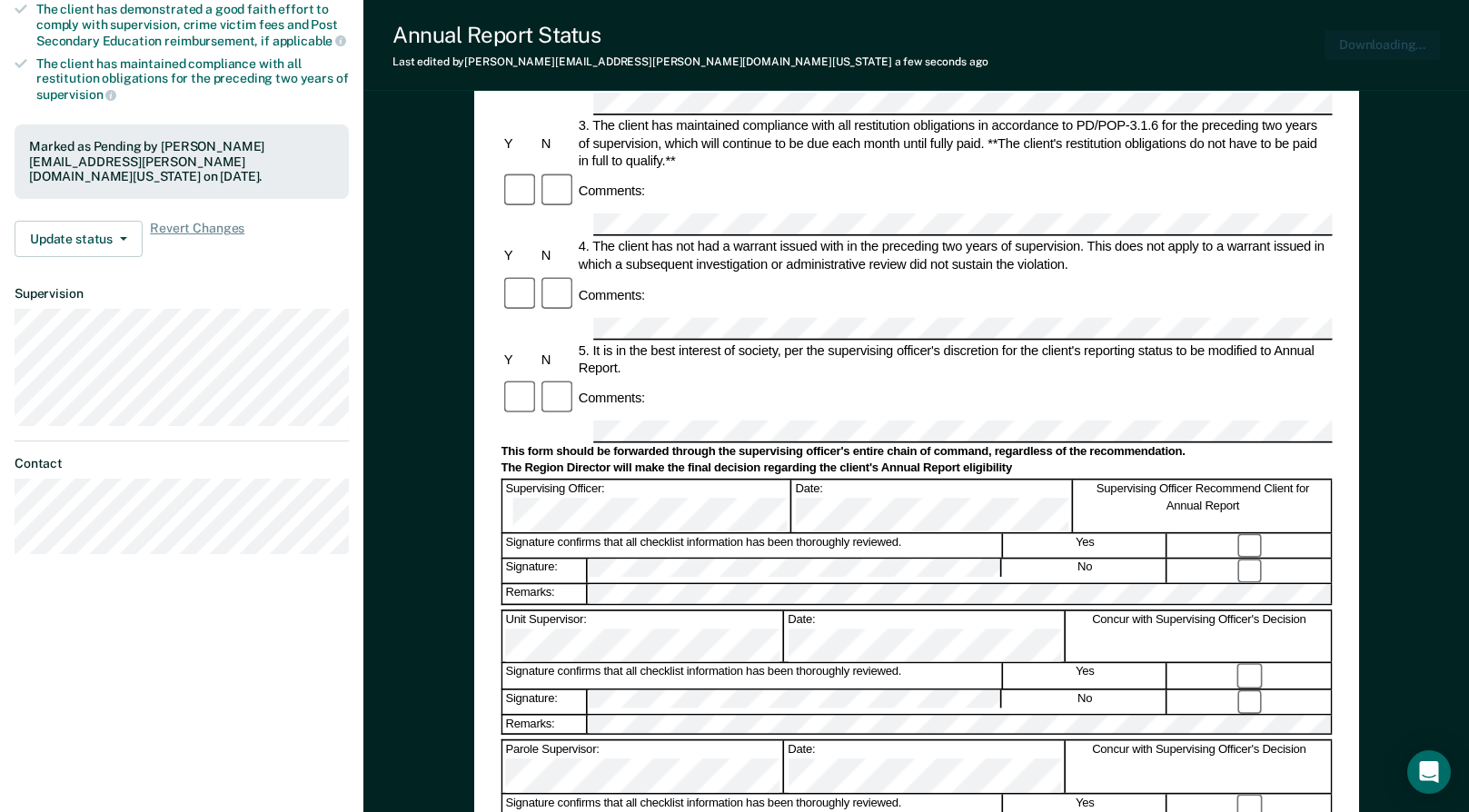
scroll to position [0, 0]
